Goal: Obtain resource: Download file/media

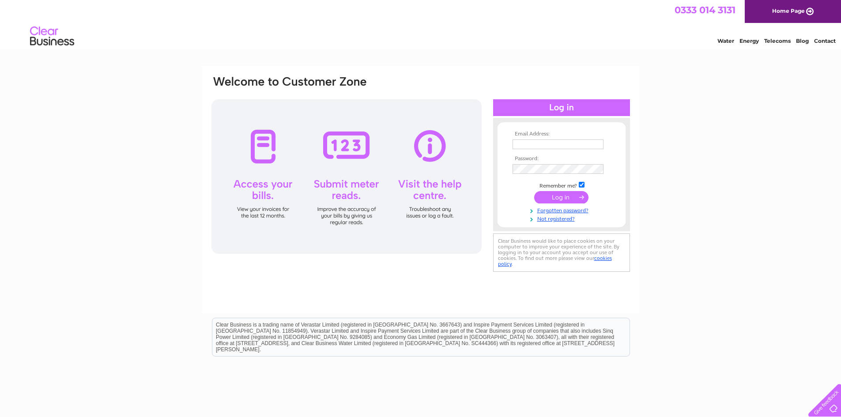
type input "[EMAIL_ADDRESS][DOMAIN_NAME]"
click at [566, 196] on input "submit" at bounding box center [561, 197] width 54 height 12
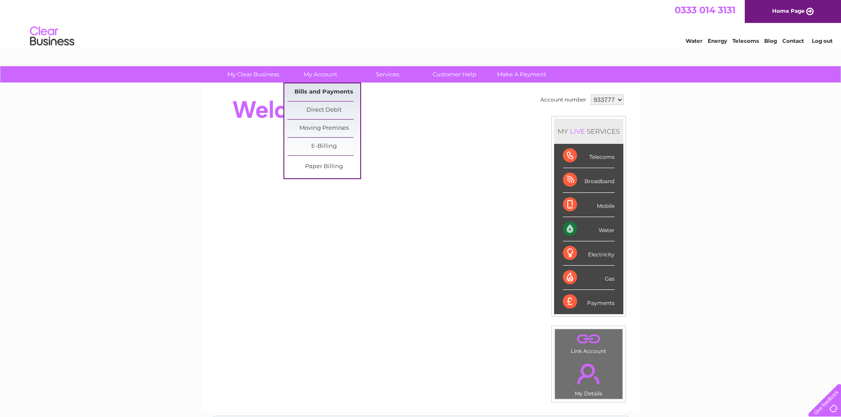
click at [318, 95] on link "Bills and Payments" at bounding box center [324, 92] width 73 height 18
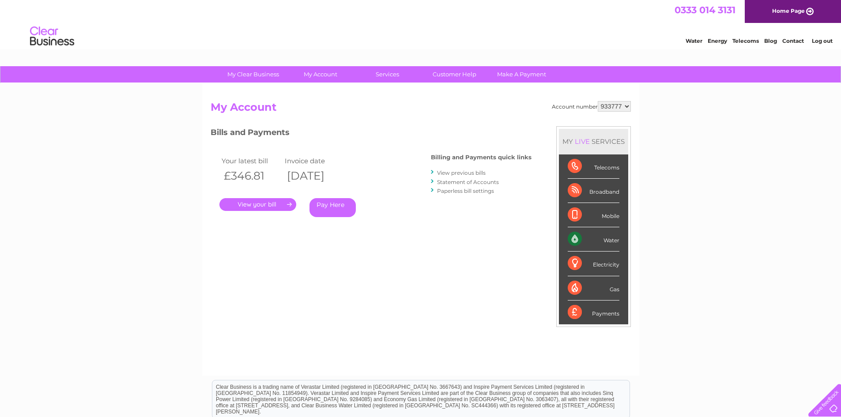
click at [282, 205] on link "." at bounding box center [258, 204] width 77 height 13
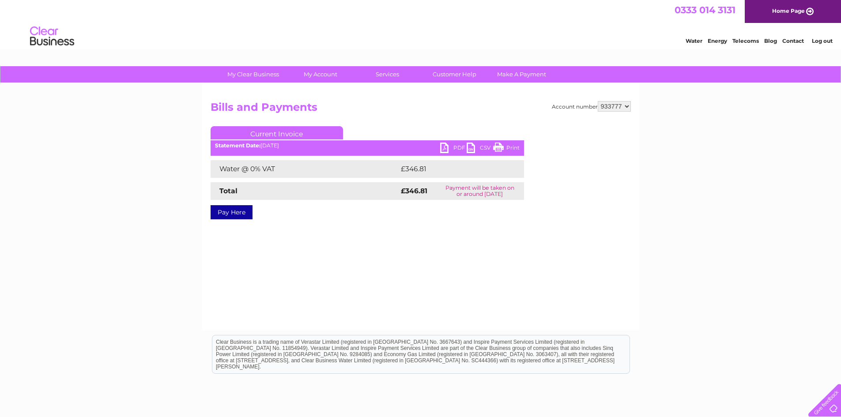
click at [452, 147] on link "PDF" at bounding box center [453, 149] width 27 height 13
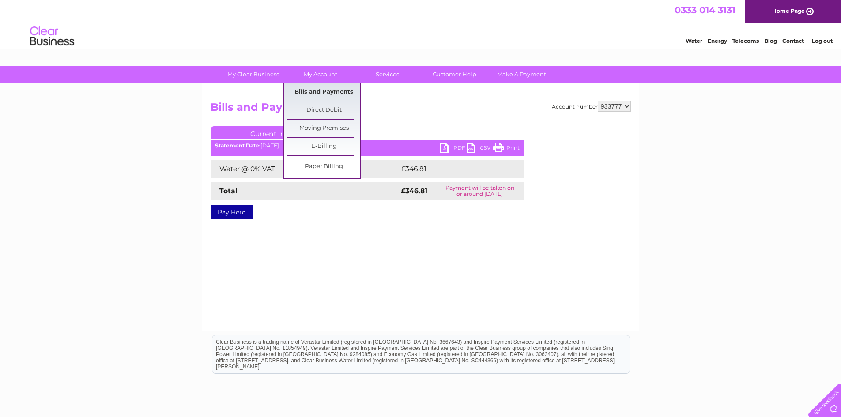
click at [329, 86] on link "Bills and Payments" at bounding box center [324, 92] width 73 height 18
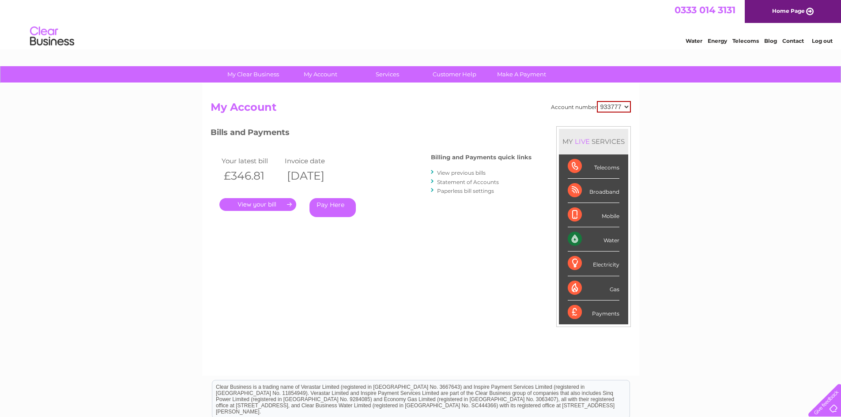
click at [471, 174] on link "View previous bills" at bounding box center [461, 173] width 49 height 7
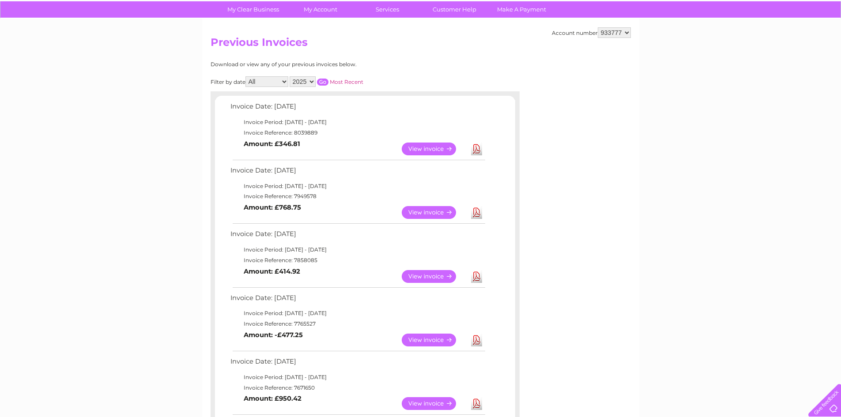
scroll to position [88, 0]
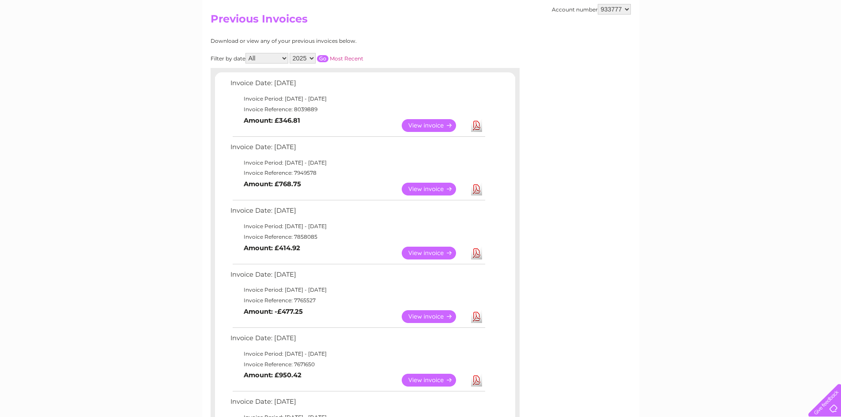
click at [412, 190] on link "View" at bounding box center [434, 189] width 65 height 13
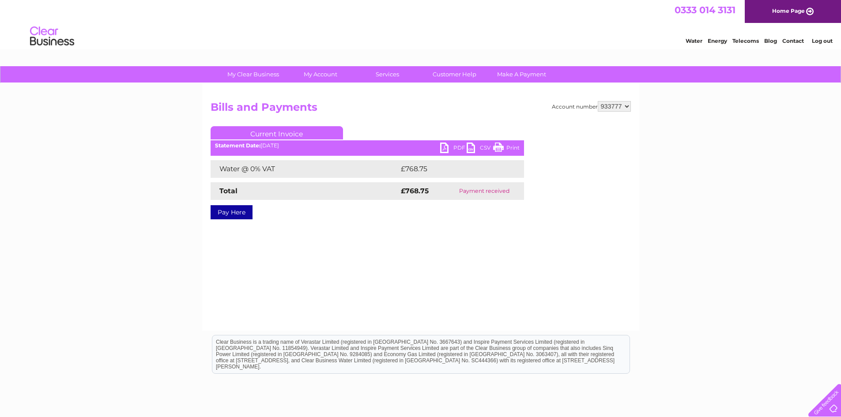
click at [460, 144] on link "PDF" at bounding box center [453, 149] width 27 height 13
